Goal: Information Seeking & Learning: Compare options

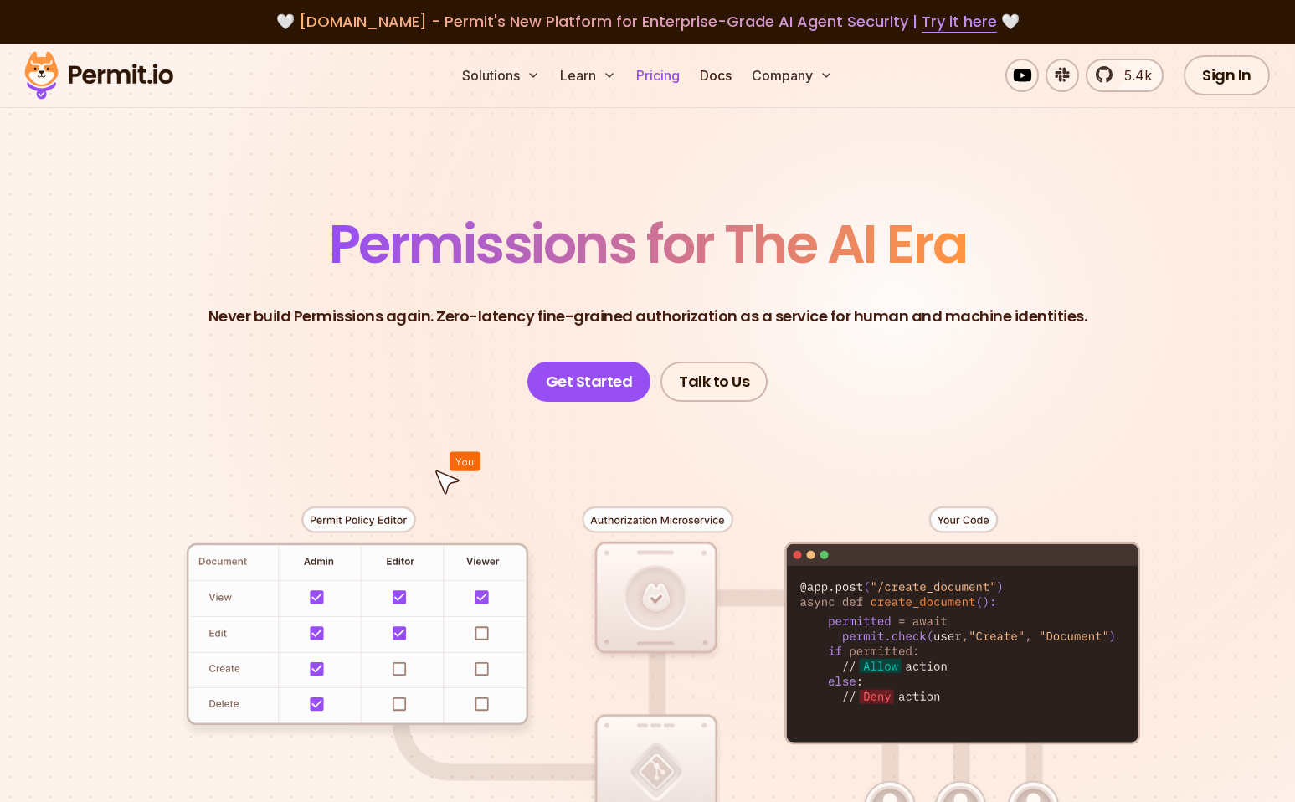
click at [663, 75] on link "Pricing" at bounding box center [658, 75] width 57 height 33
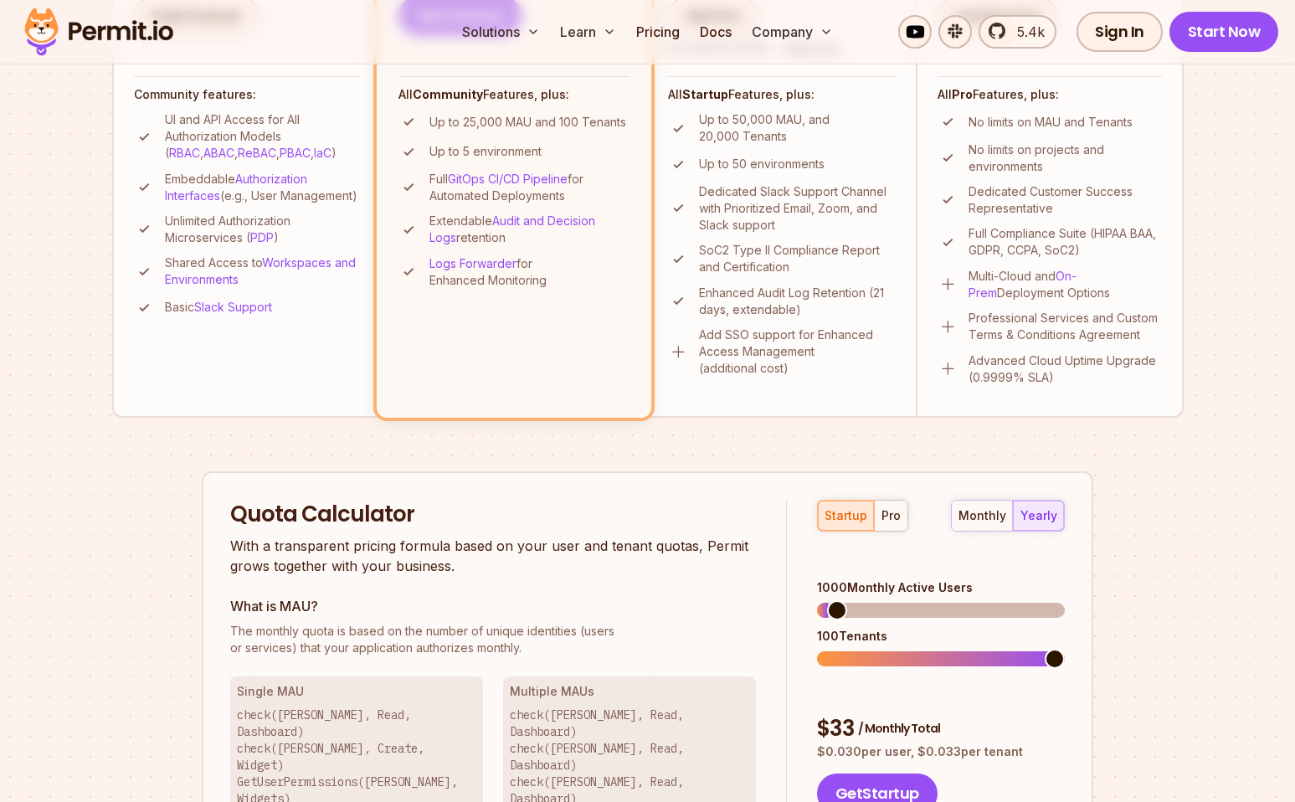
scroll to position [733, 0]
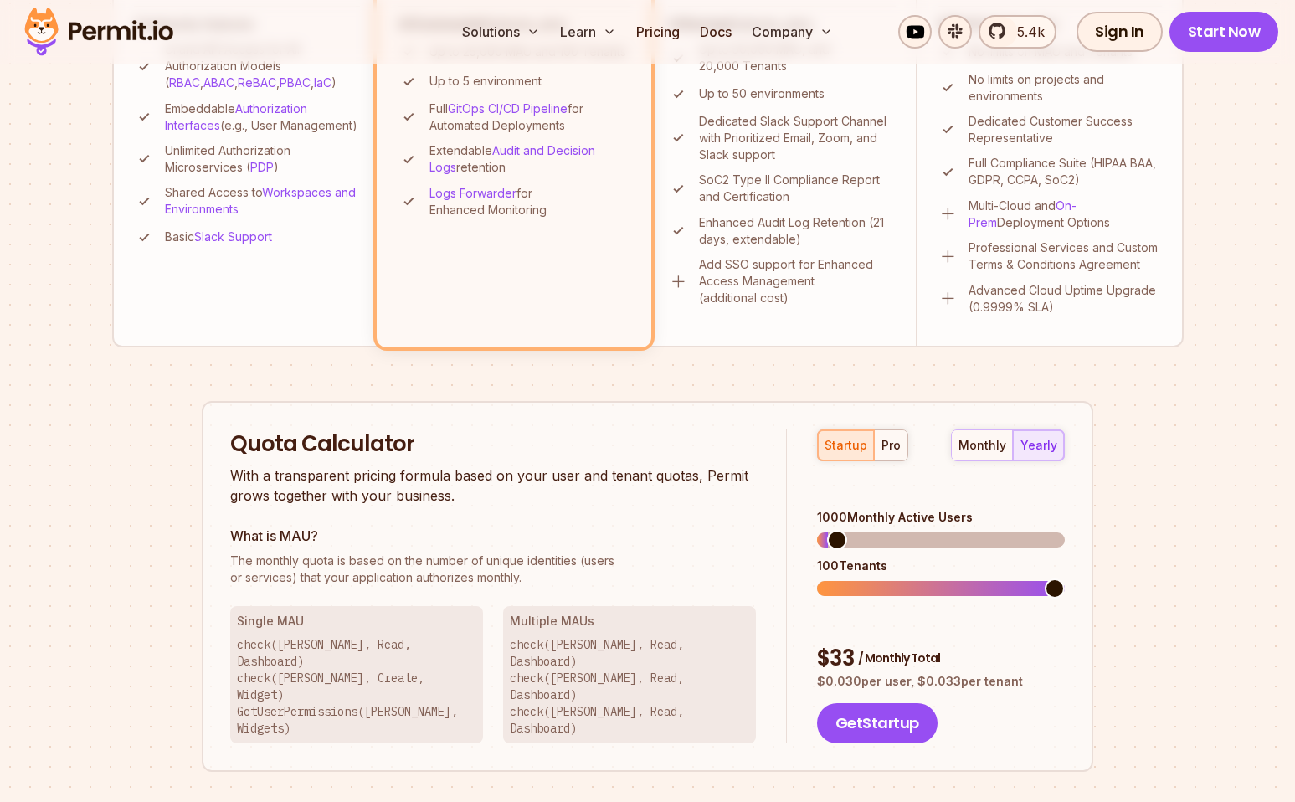
click at [856, 445] on div "startup pro" at bounding box center [862, 445] width 91 height 32
click at [1032, 578] on span at bounding box center [1030, 588] width 20 height 20
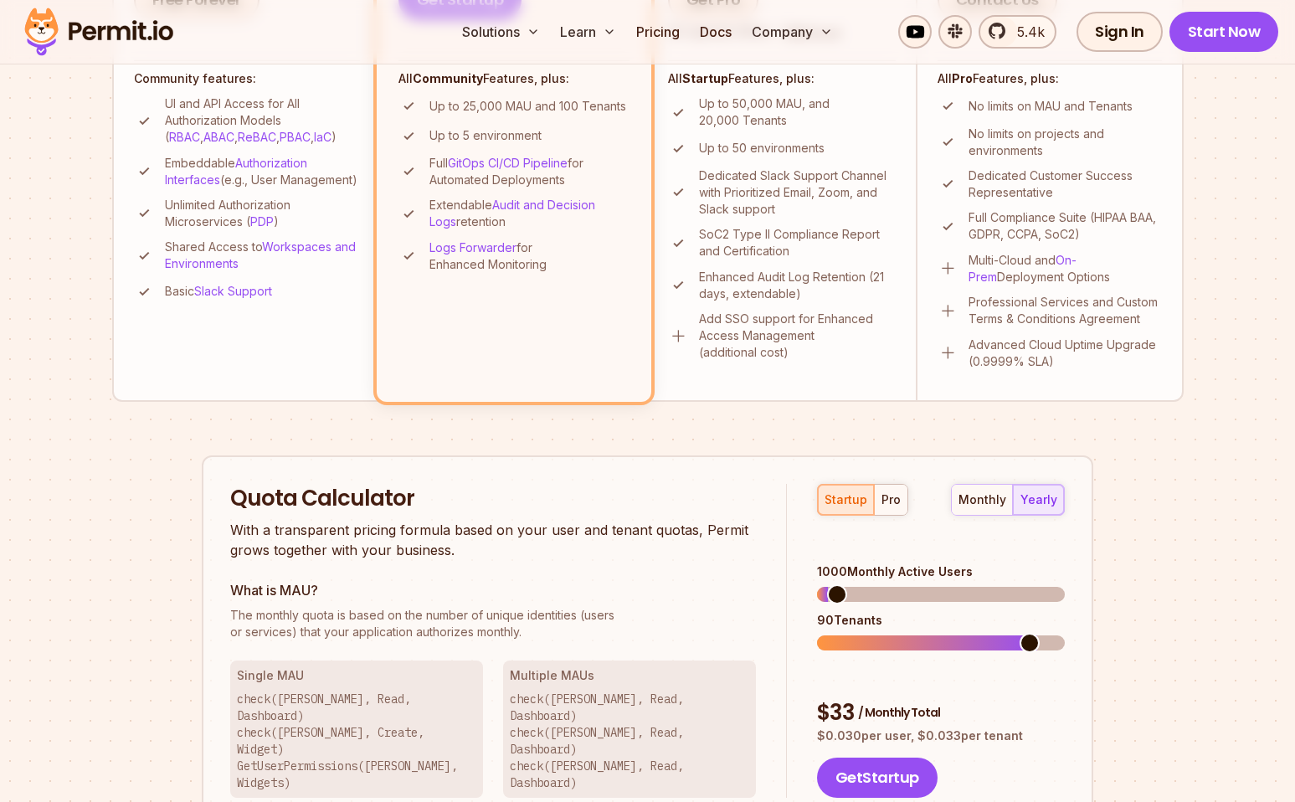
scroll to position [660, 0]
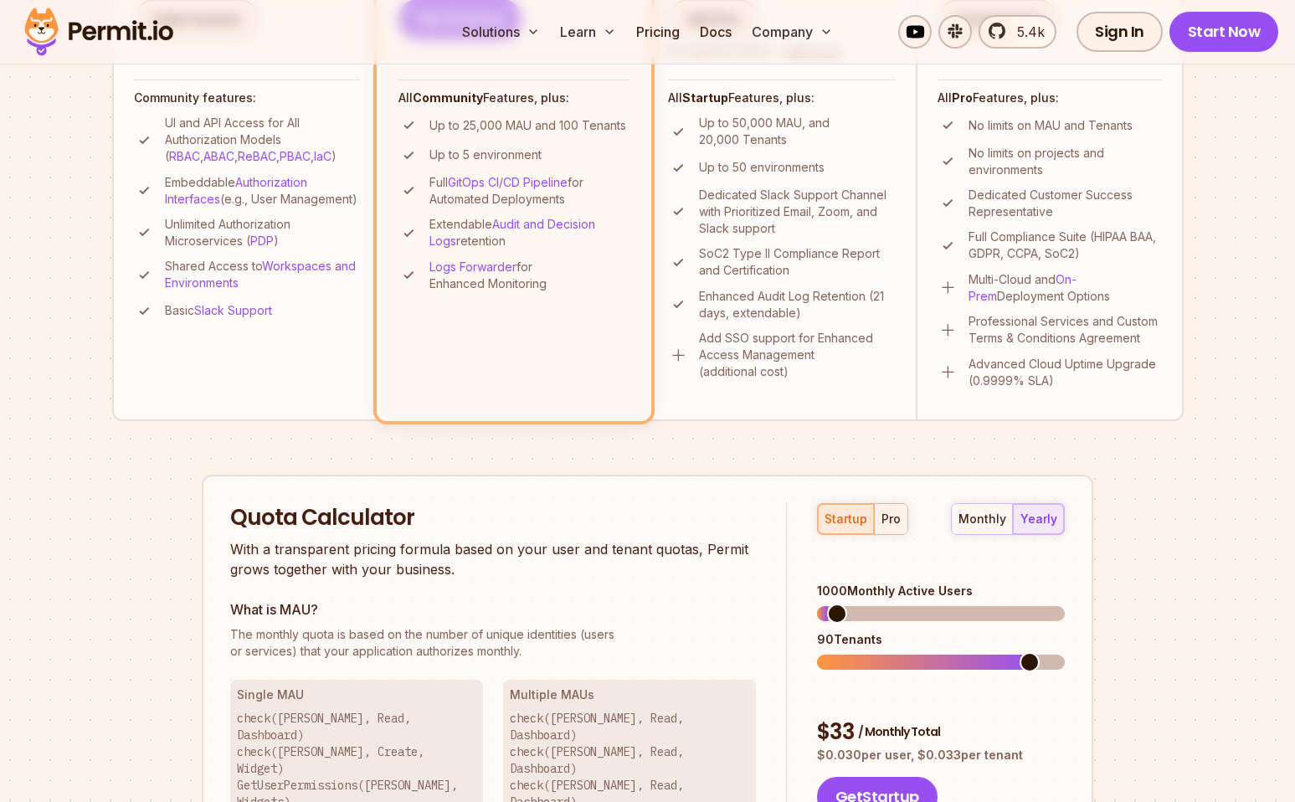
click at [897, 506] on button "pro" at bounding box center [890, 519] width 33 height 30
click at [817, 652] on span at bounding box center [827, 662] width 20 height 20
click at [818, 604] on span at bounding box center [828, 614] width 20 height 20
click at [841, 514] on div "startup" at bounding box center [846, 519] width 43 height 17
click at [1065, 652] on span at bounding box center [1055, 662] width 20 height 20
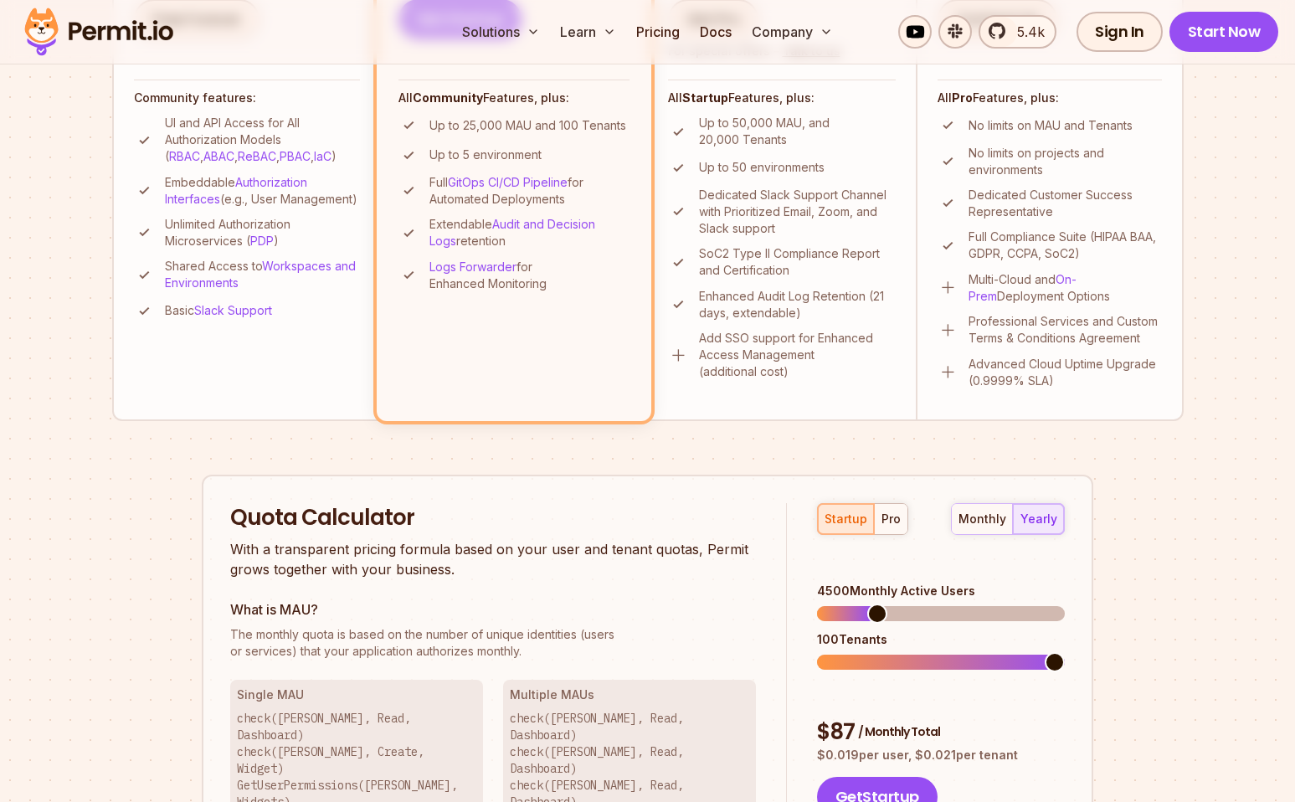
click at [872, 606] on span at bounding box center [941, 613] width 248 height 15
click at [1065, 604] on span at bounding box center [1055, 614] width 20 height 20
click at [848, 604] on span at bounding box center [856, 614] width 20 height 20
click at [828, 604] on span at bounding box center [838, 614] width 20 height 20
click at [817, 655] on span at bounding box center [817, 662] width 0 height 15
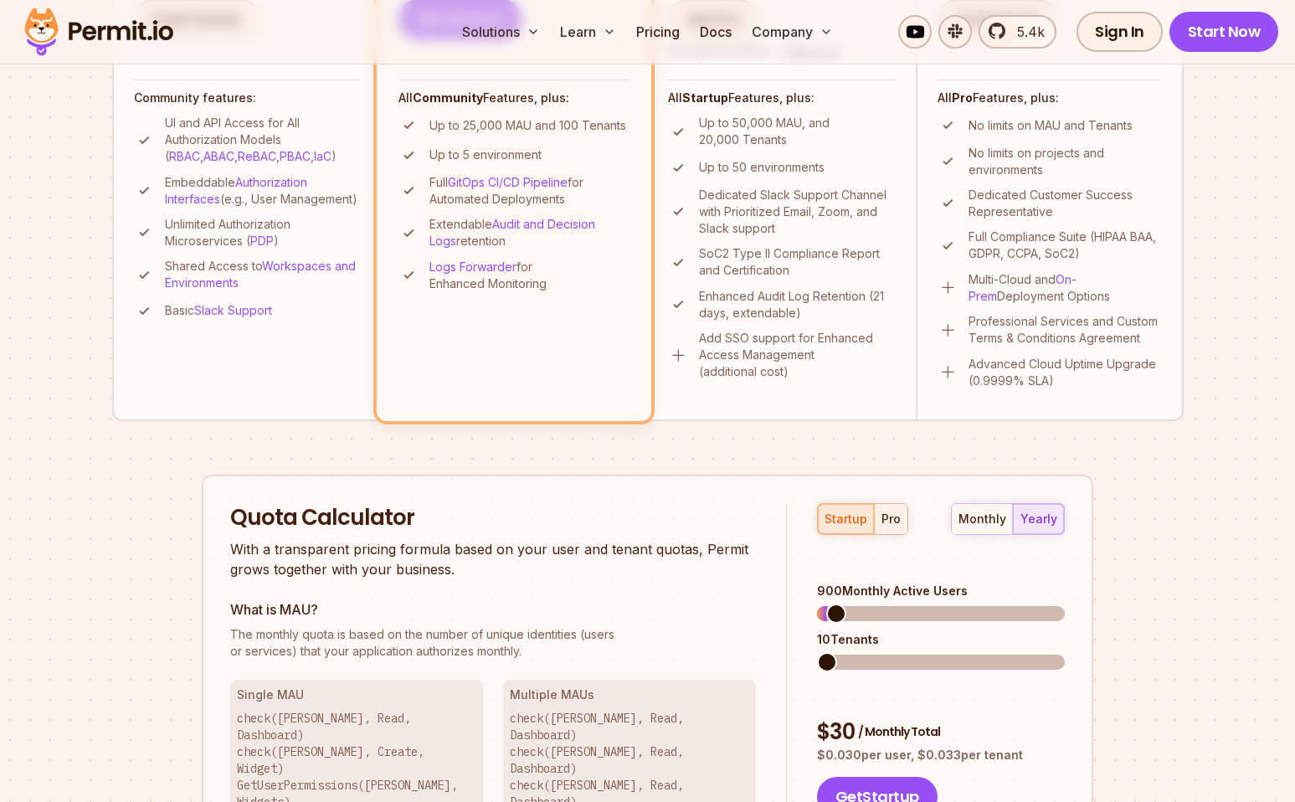
click at [887, 529] on button "pro" at bounding box center [890, 519] width 33 height 30
click at [993, 523] on div "monthly" at bounding box center [983, 519] width 48 height 17
click at [817, 652] on span at bounding box center [827, 662] width 20 height 20
click at [817, 604] on span at bounding box center [827, 614] width 20 height 20
click at [841, 524] on div "startup" at bounding box center [846, 519] width 43 height 17
